Goal: Task Accomplishment & Management: Manage account settings

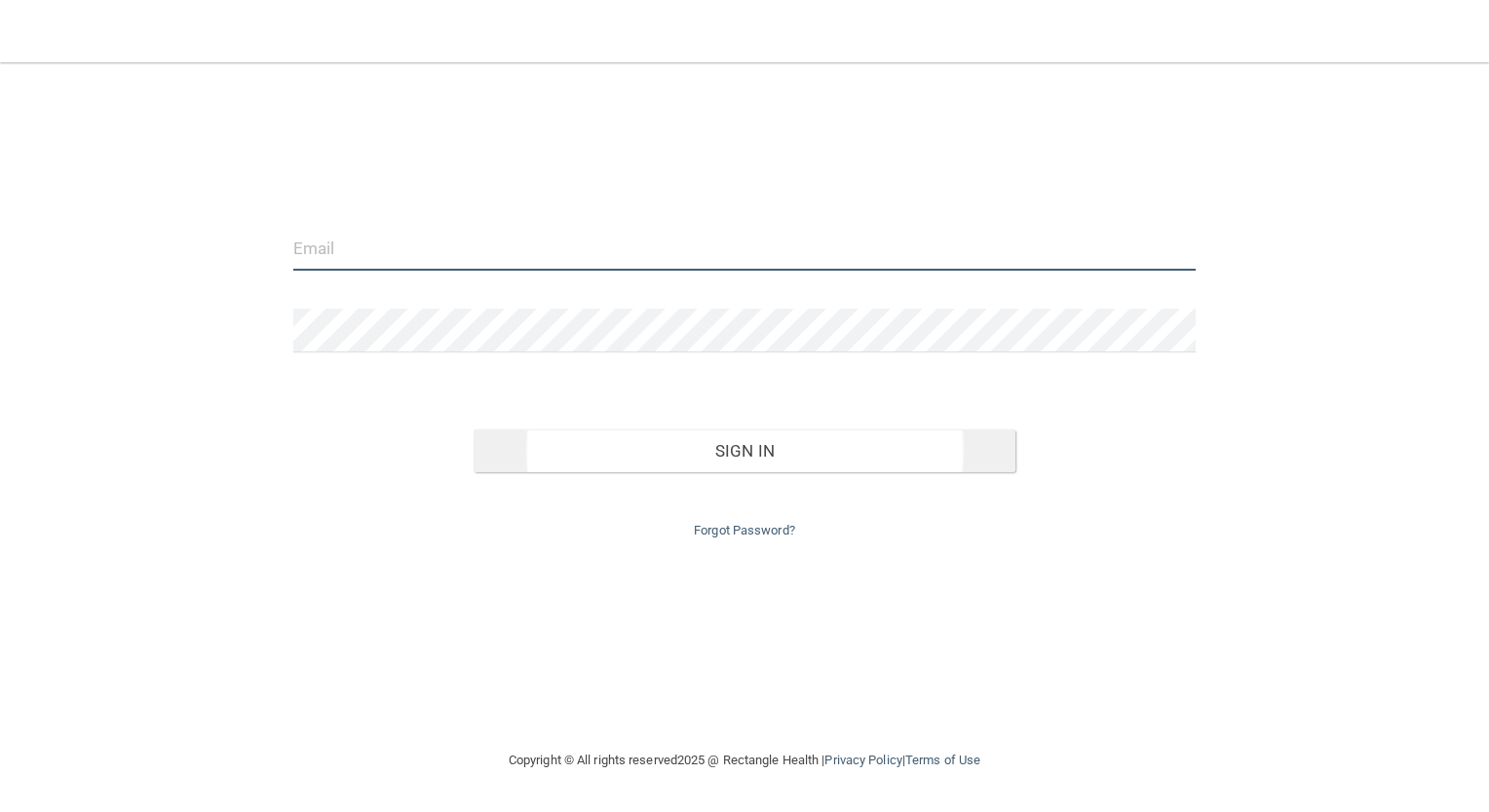
type input "[PERSON_NAME][EMAIL_ADDRESS][PERSON_NAME][DOMAIN_NAME]"
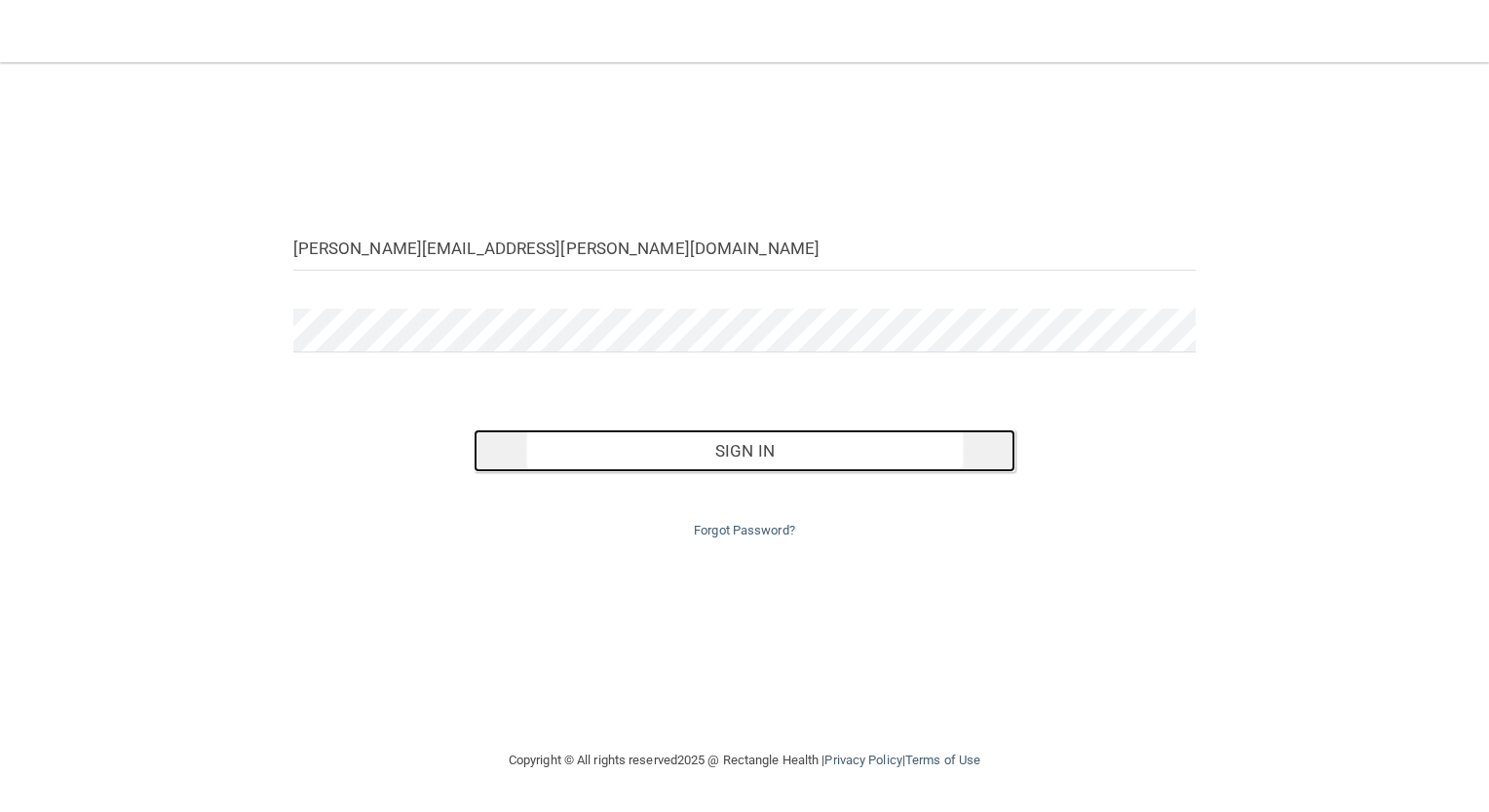
click at [736, 473] on button "Sign In" at bounding box center [745, 450] width 542 height 43
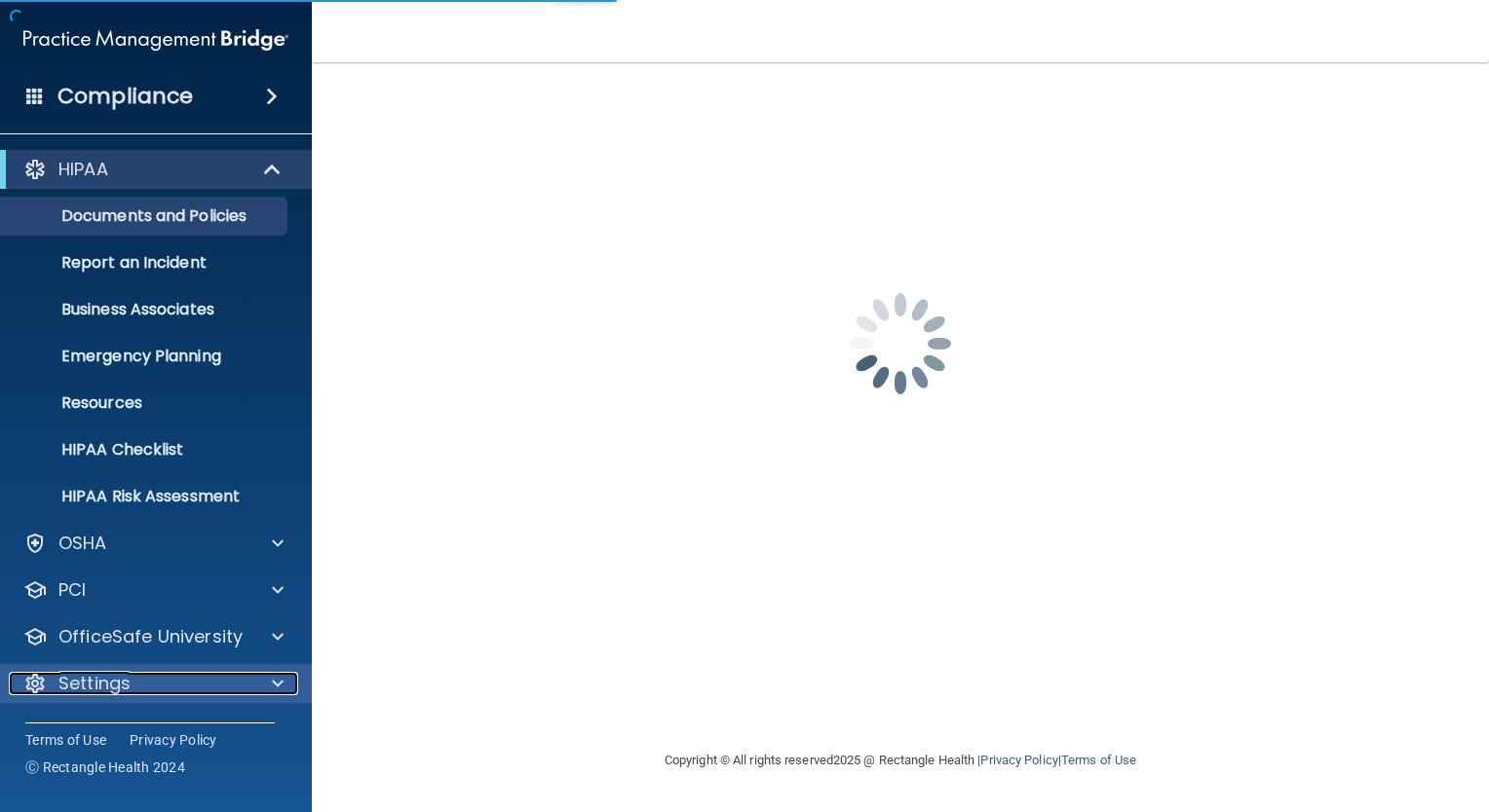
click at [176, 679] on div "Settings" at bounding box center [130, 684] width 242 height 24
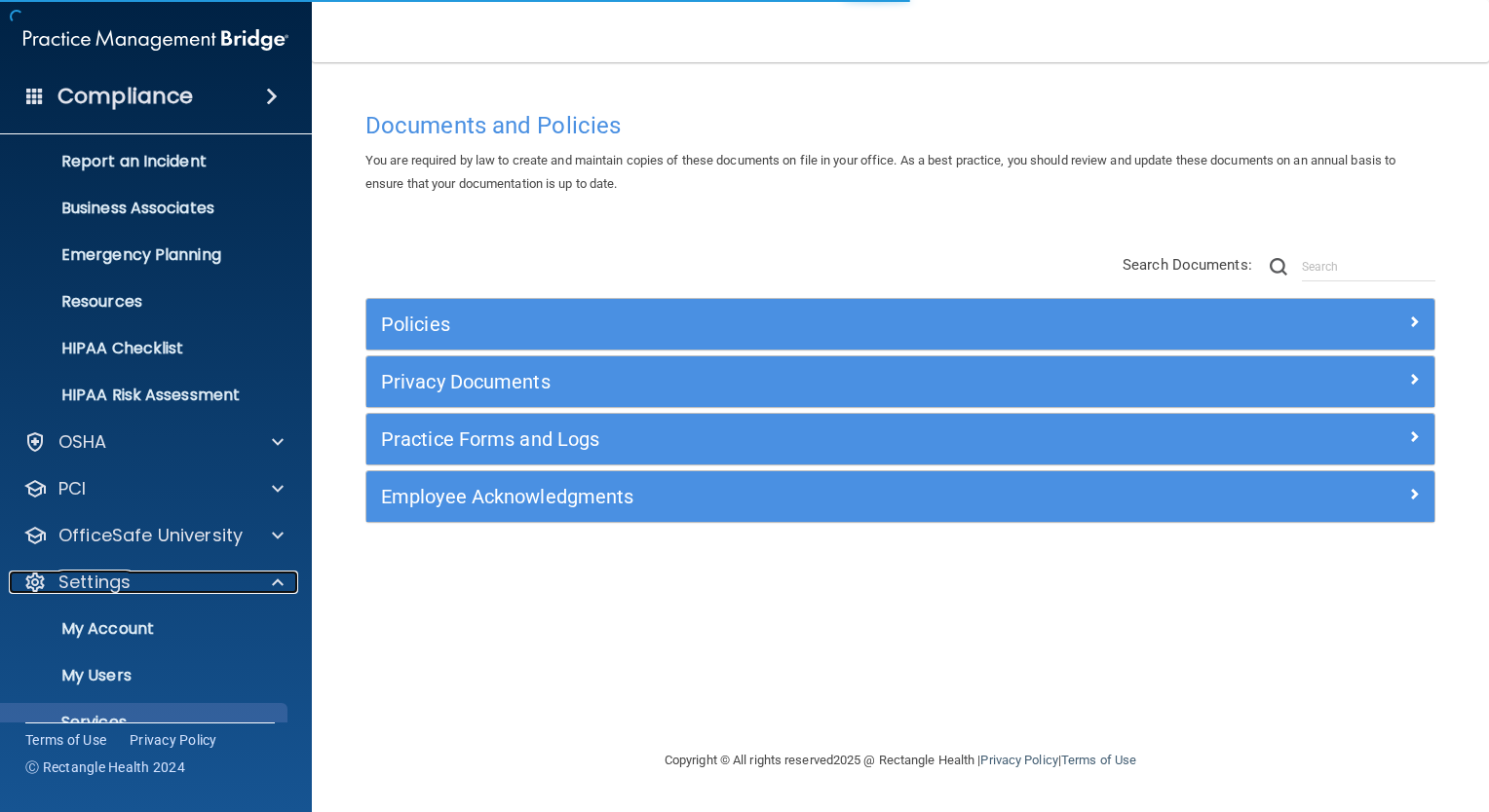
scroll to position [183, 0]
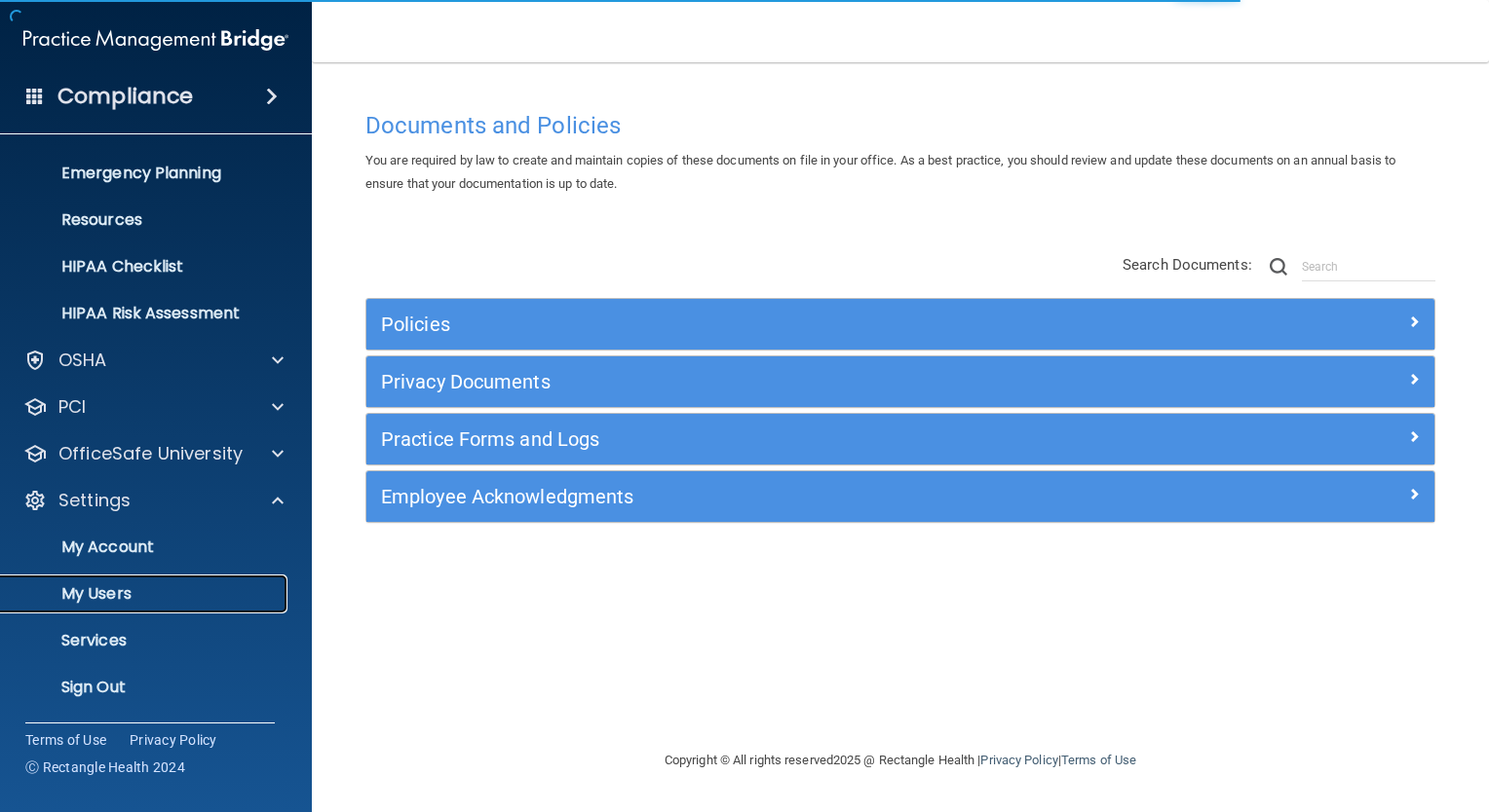
click at [163, 591] on p "My Users" at bounding box center [146, 595] width 266 height 20
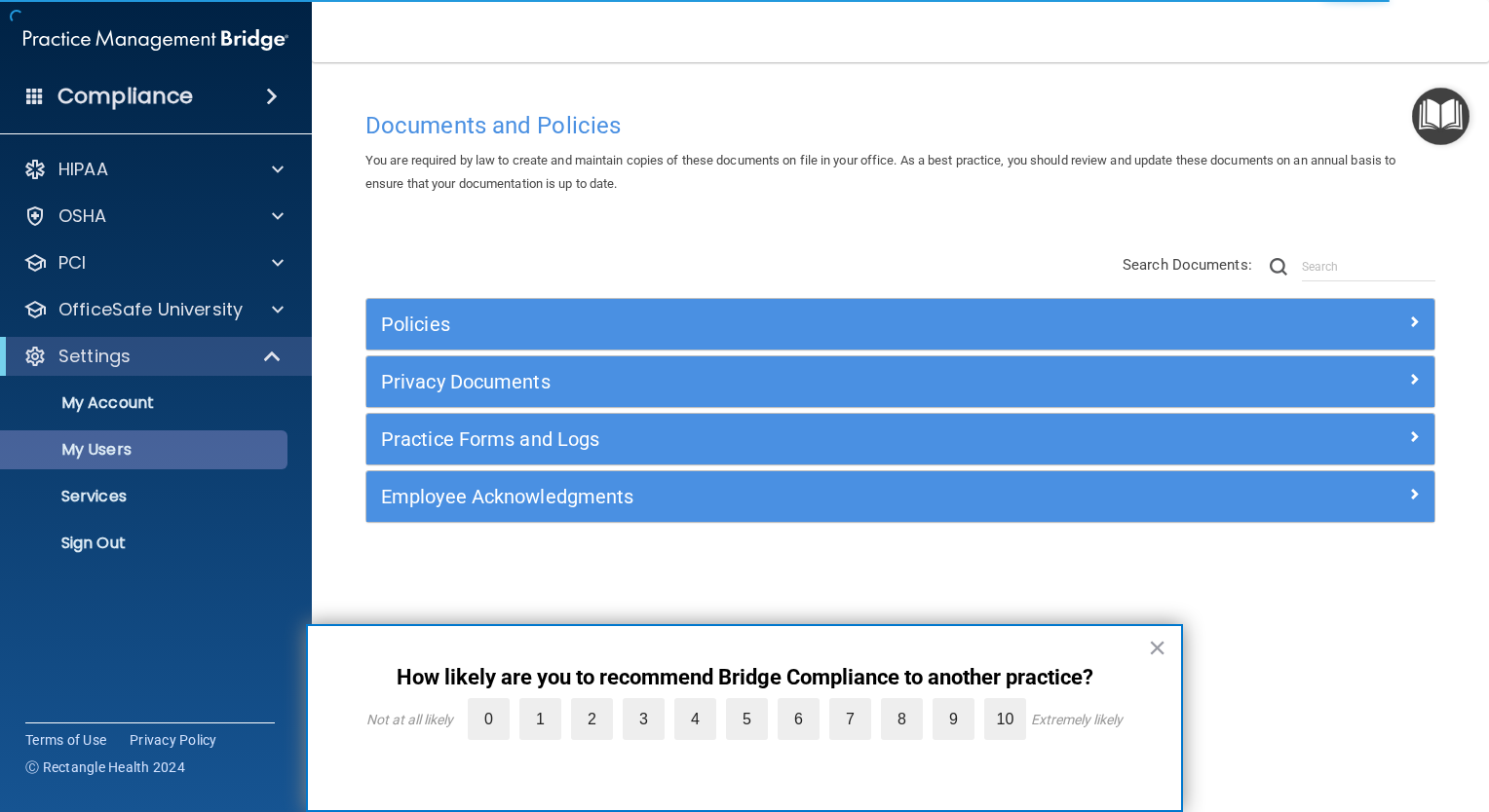
select select "20"
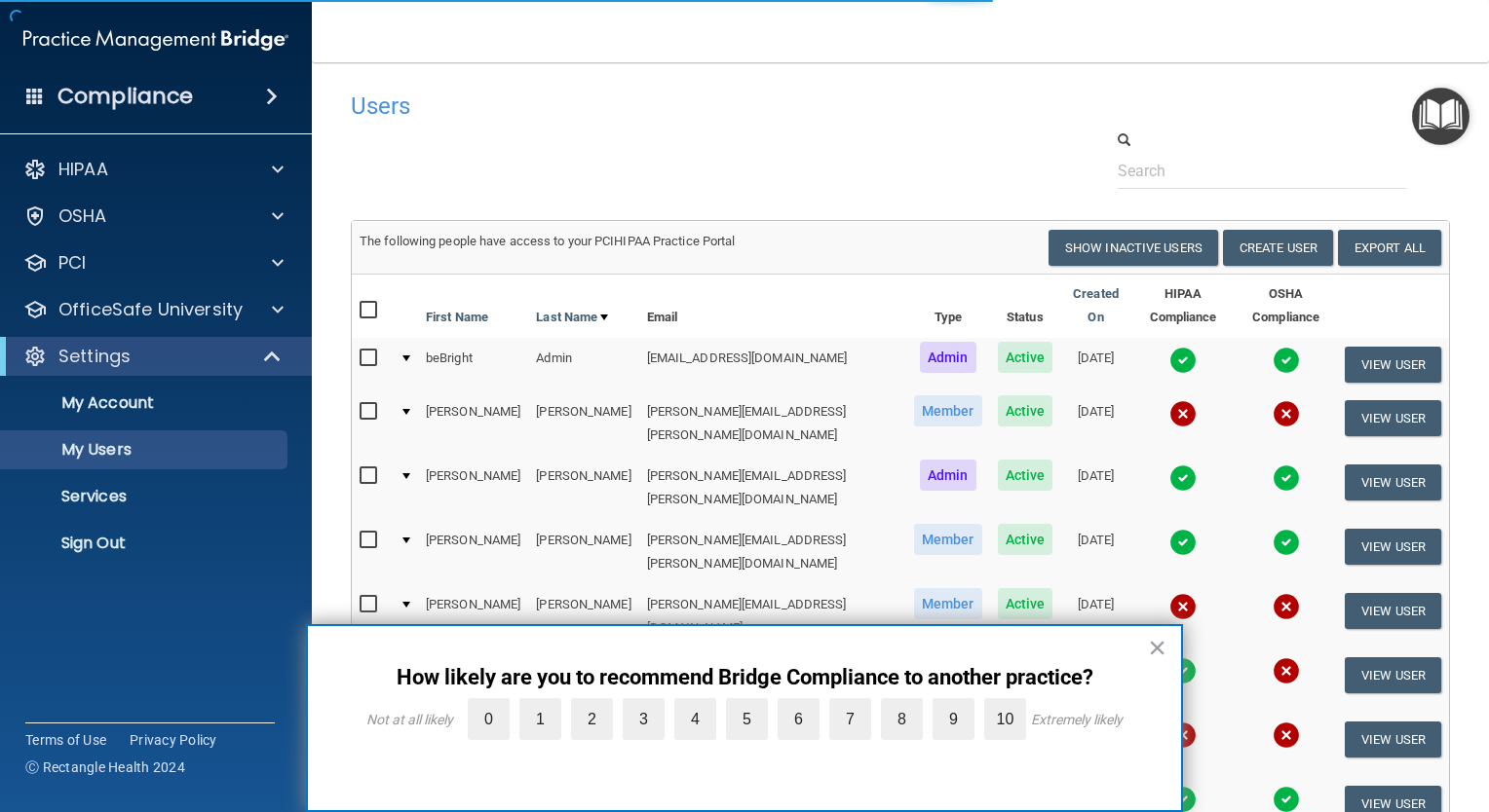
click at [695, 93] on h4 "Users" at bounding box center [666, 106] width 630 height 26
click at [1156, 646] on button "×" at bounding box center [1157, 647] width 19 height 31
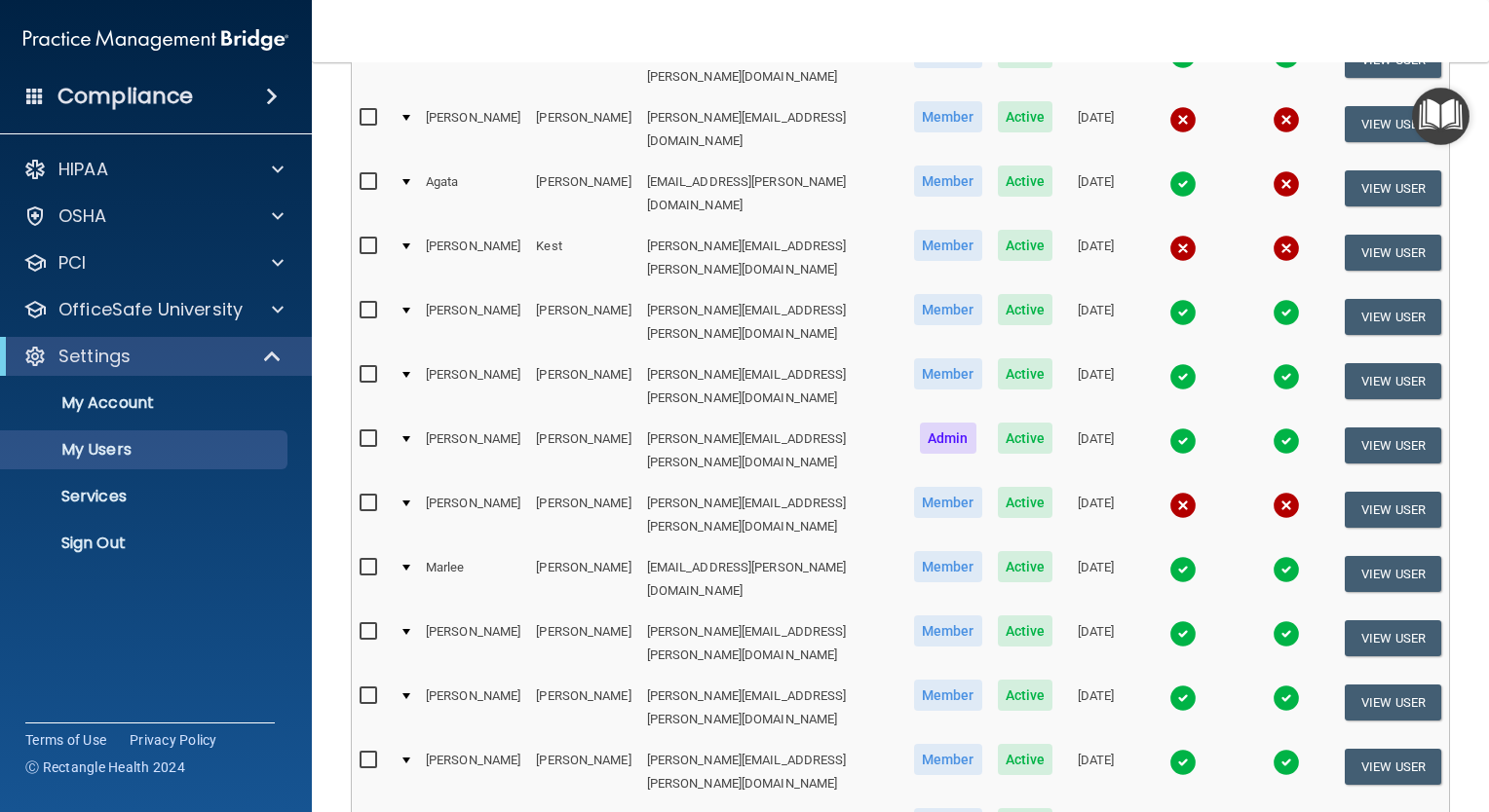
scroll to position [390, 0]
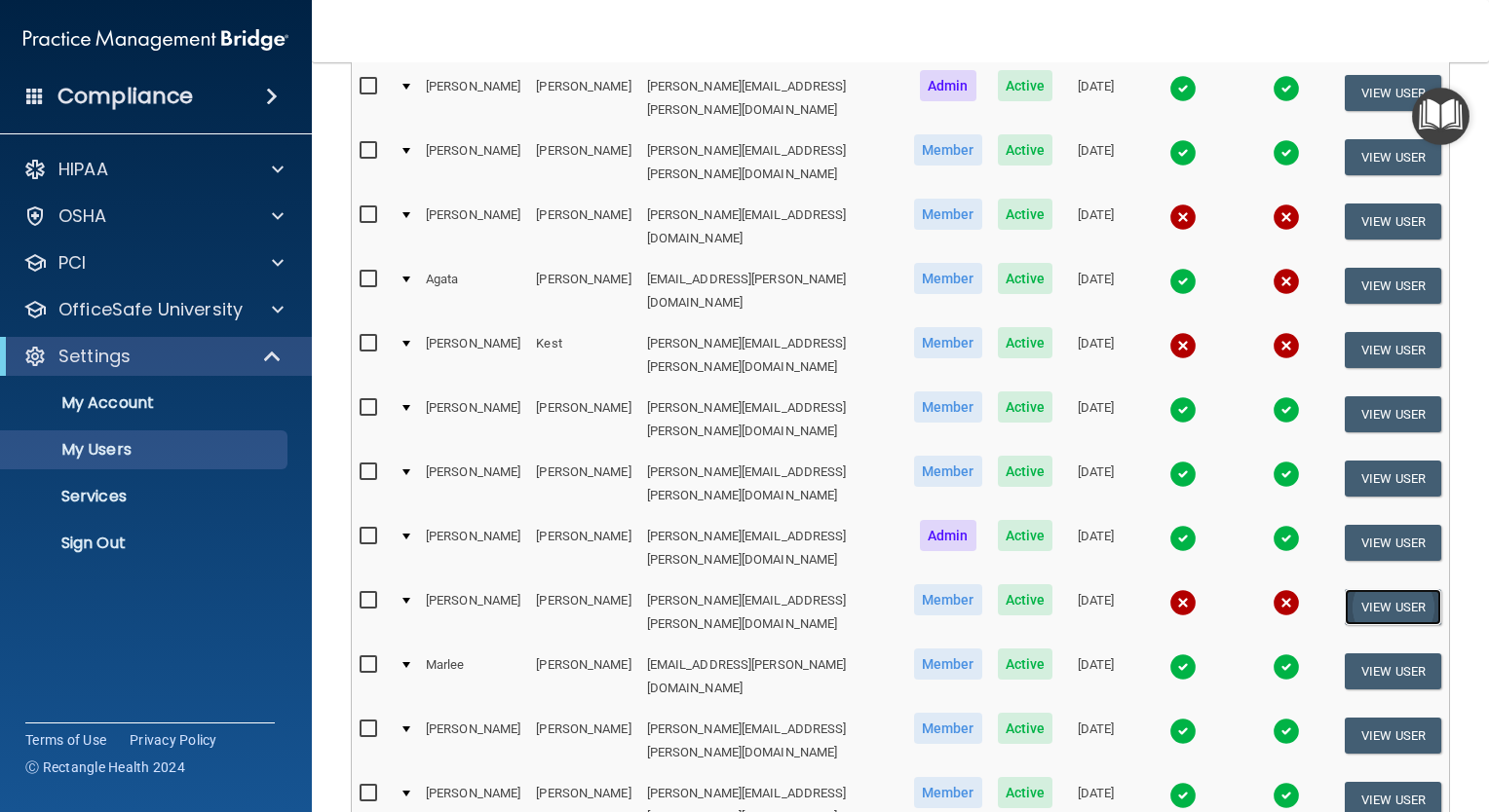
click at [1380, 589] on button "View User" at bounding box center [1393, 607] width 96 height 36
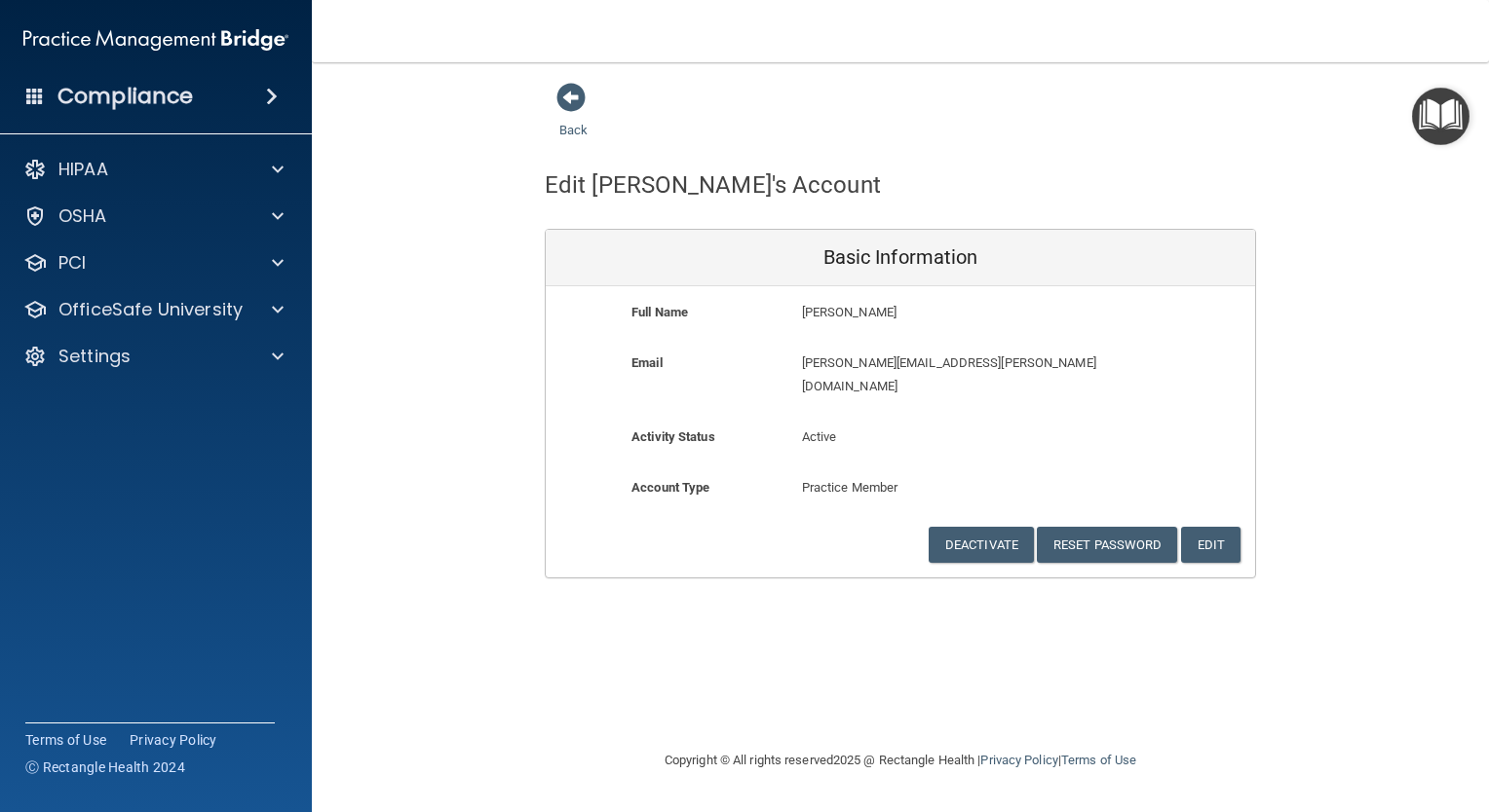
click at [459, 267] on div "Back Edit [PERSON_NAME]'s Account Basic Information Full Name [PERSON_NAME] [PE…" at bounding box center [901, 330] width 1099 height 497
click at [574, 112] on span at bounding box center [570, 97] width 29 height 29
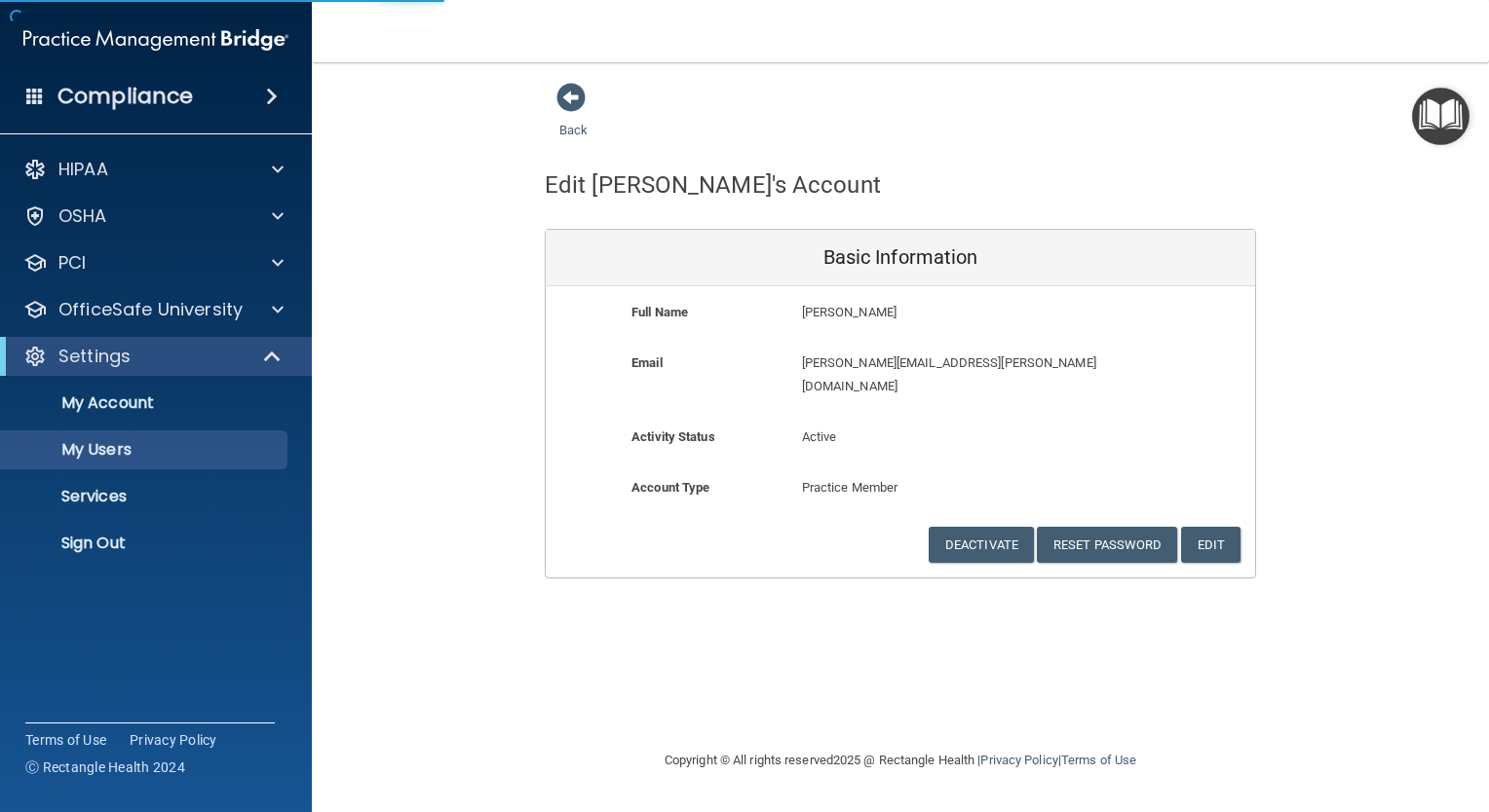
select select "20"
